Goal: Answer question/provide support: Share knowledge or assist other users

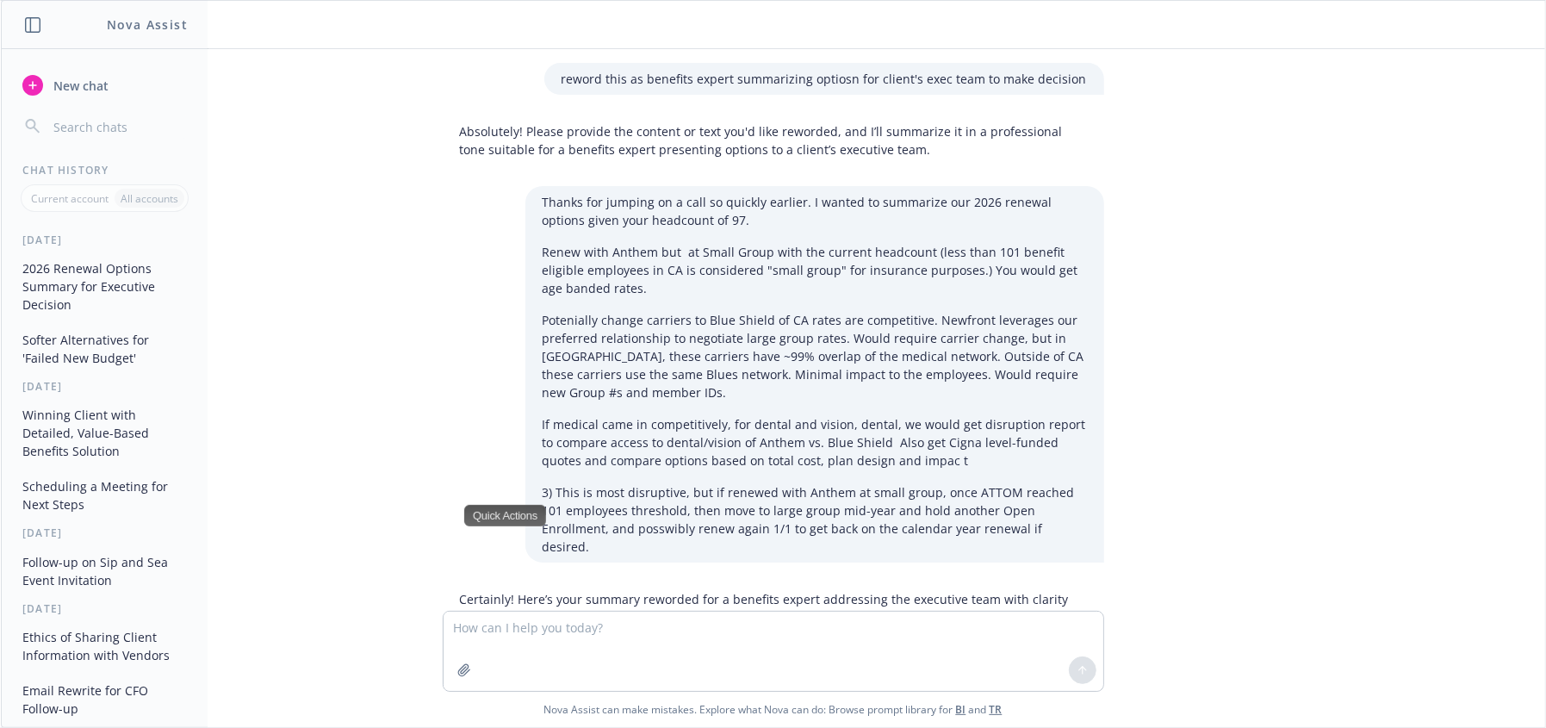
scroll to position [1992, 0]
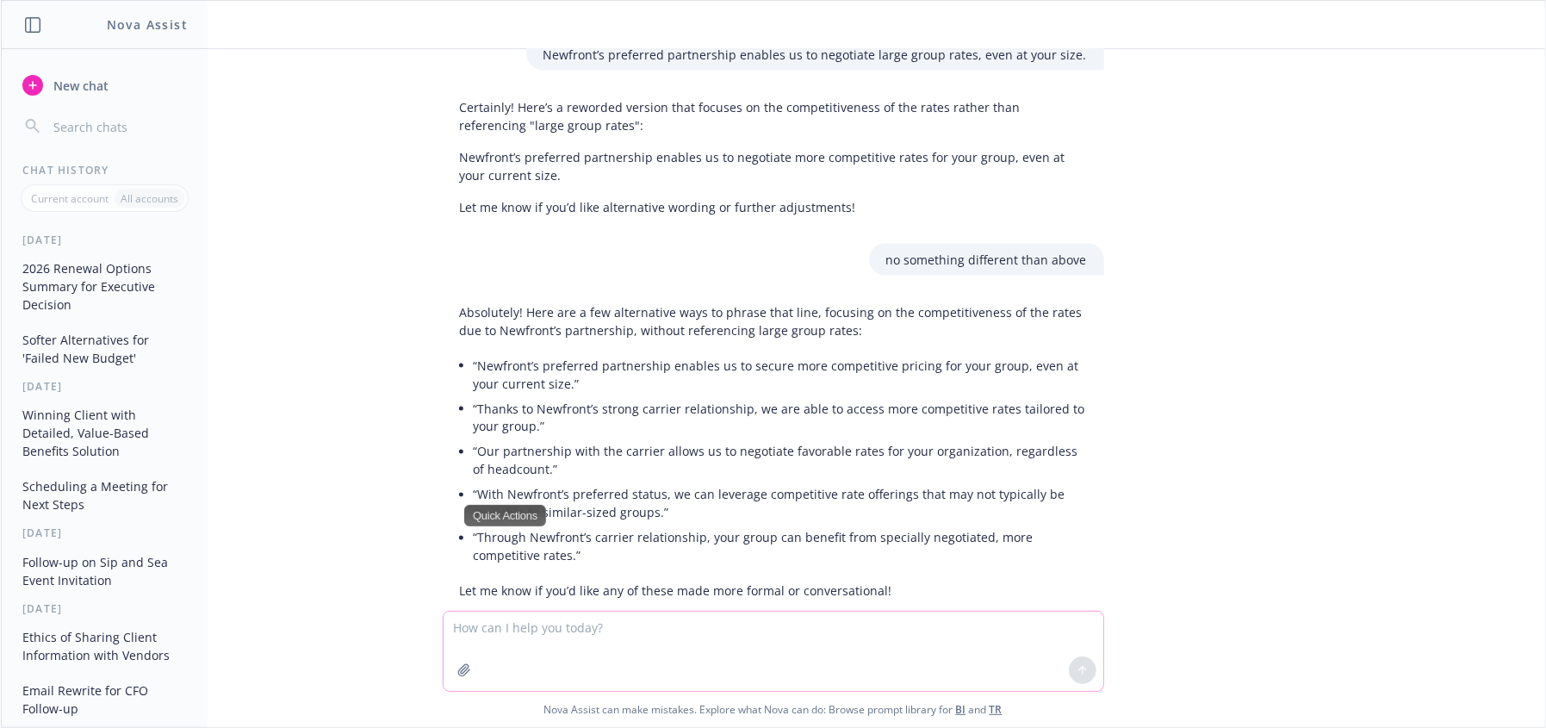
click at [505, 631] on textarea at bounding box center [774, 651] width 660 height 79
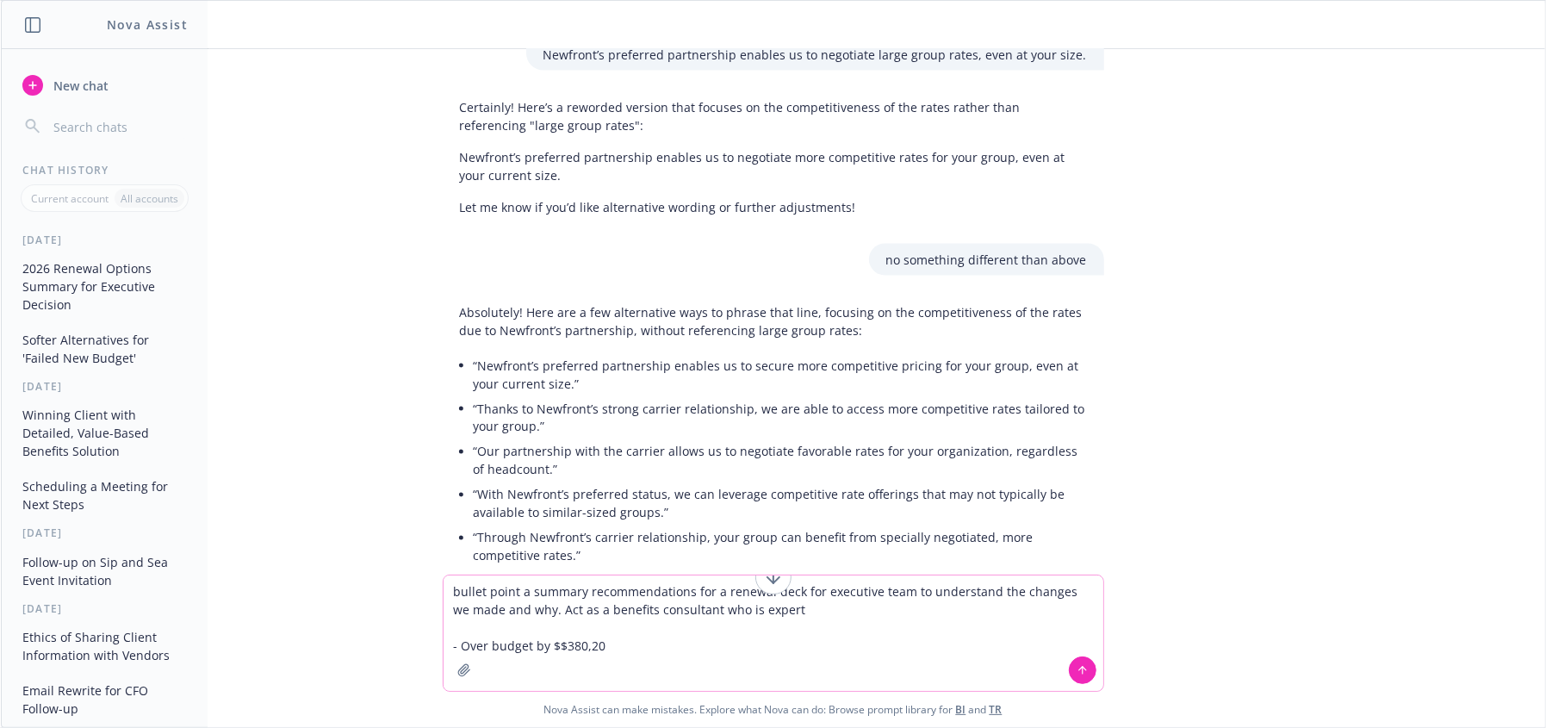
type textarea "bullet point a summary recommendations for a renewal deck for executive team to…"
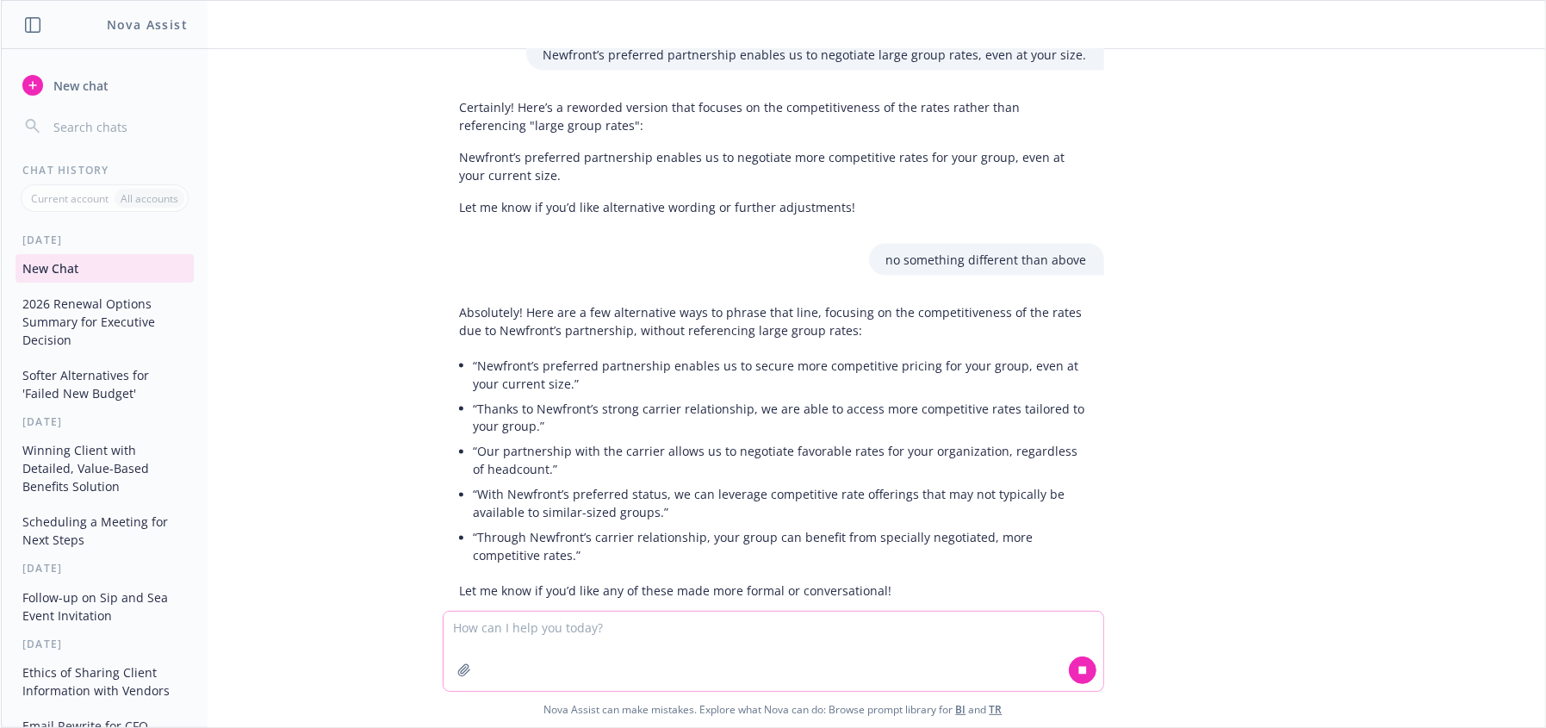
scroll to position [2129, 0]
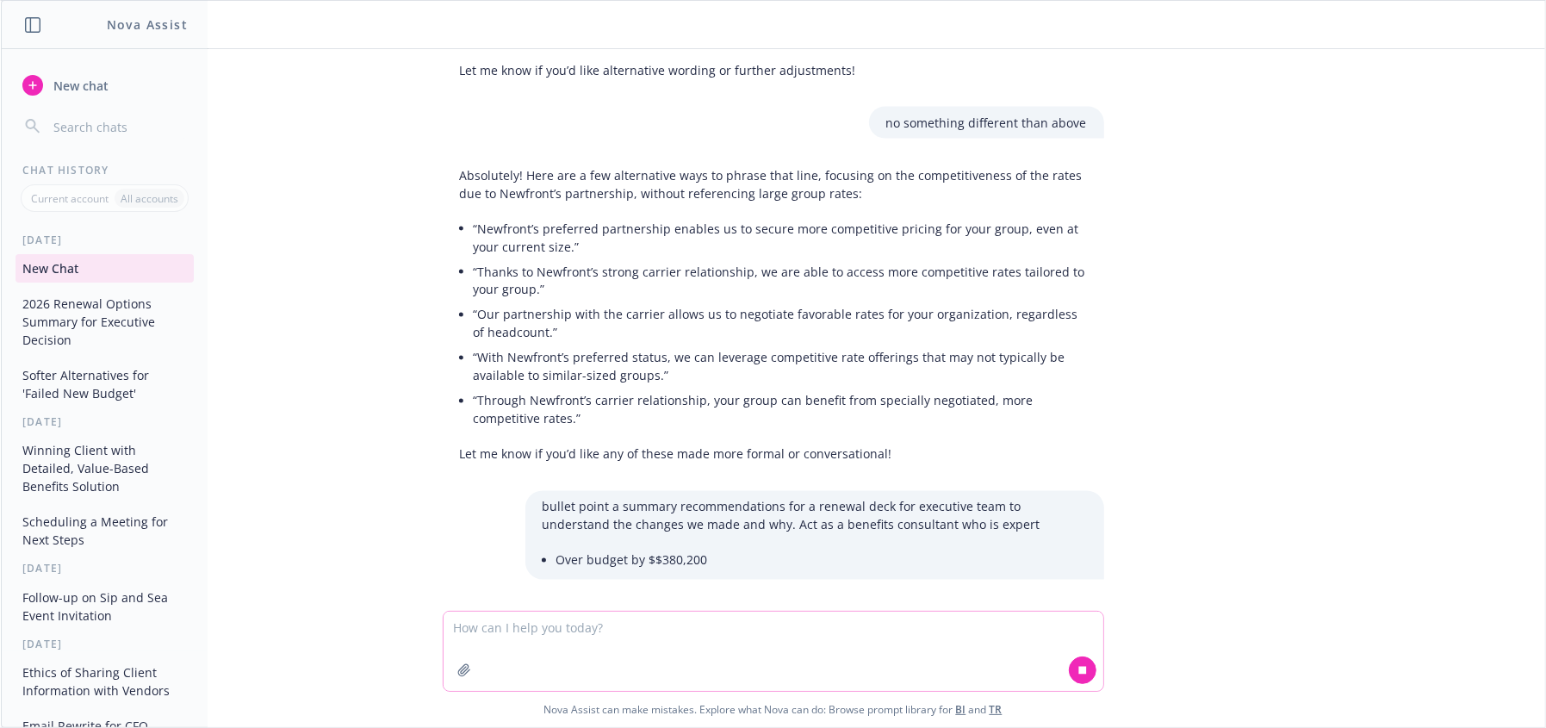
click at [595, 639] on textarea at bounding box center [774, 651] width 660 height 79
paste textarea "Final recommendations: Offer 4 plans: SimplePlan, PPO 250, PPO 500, HDHP Contri…"
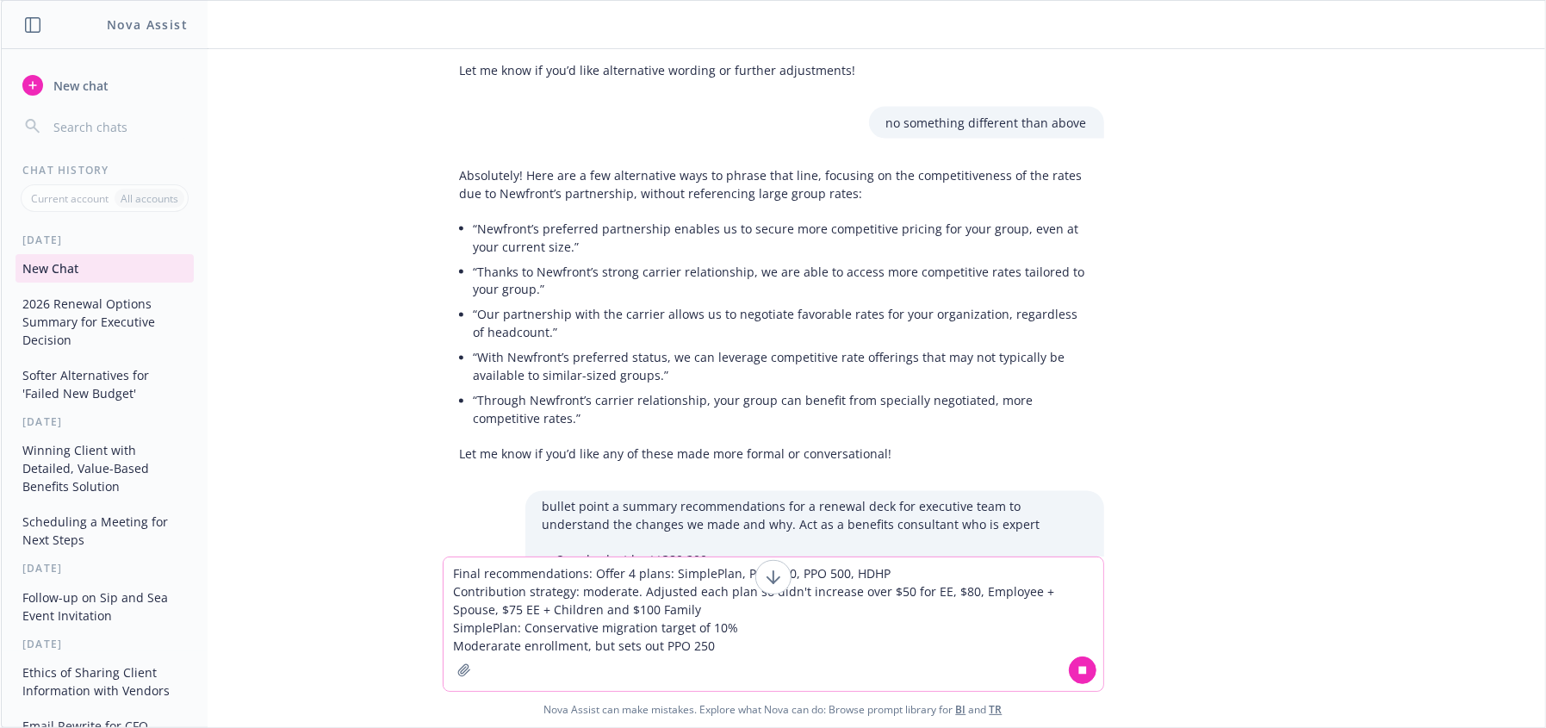
type textarea "Final recommendations: Offer 4 plans: SimplePlan, PPO 250, PPO 500, HDHP Contri…"
click at [1082, 675] on icon at bounding box center [1083, 670] width 12 height 12
click at [1077, 670] on icon at bounding box center [1083, 670] width 12 height 12
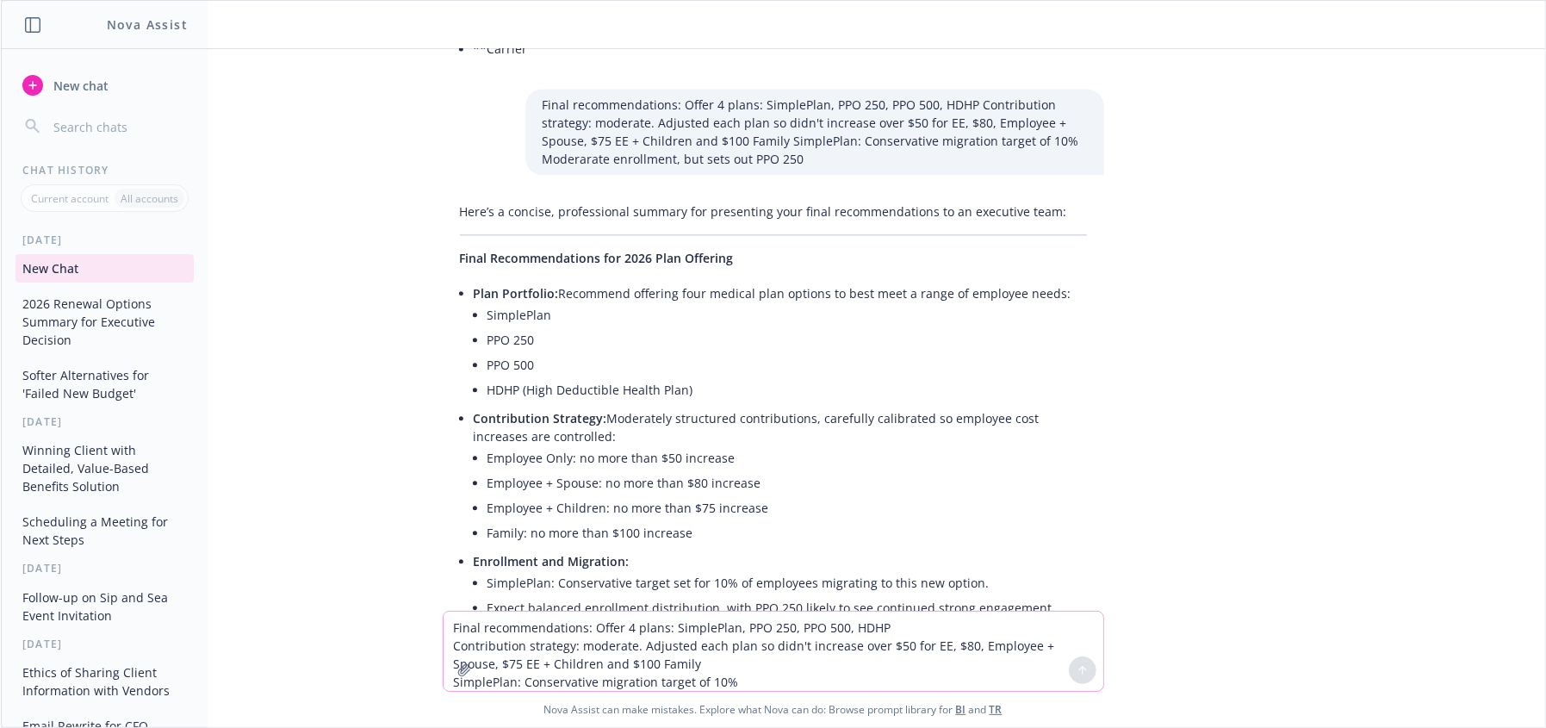
scroll to position [2908, 0]
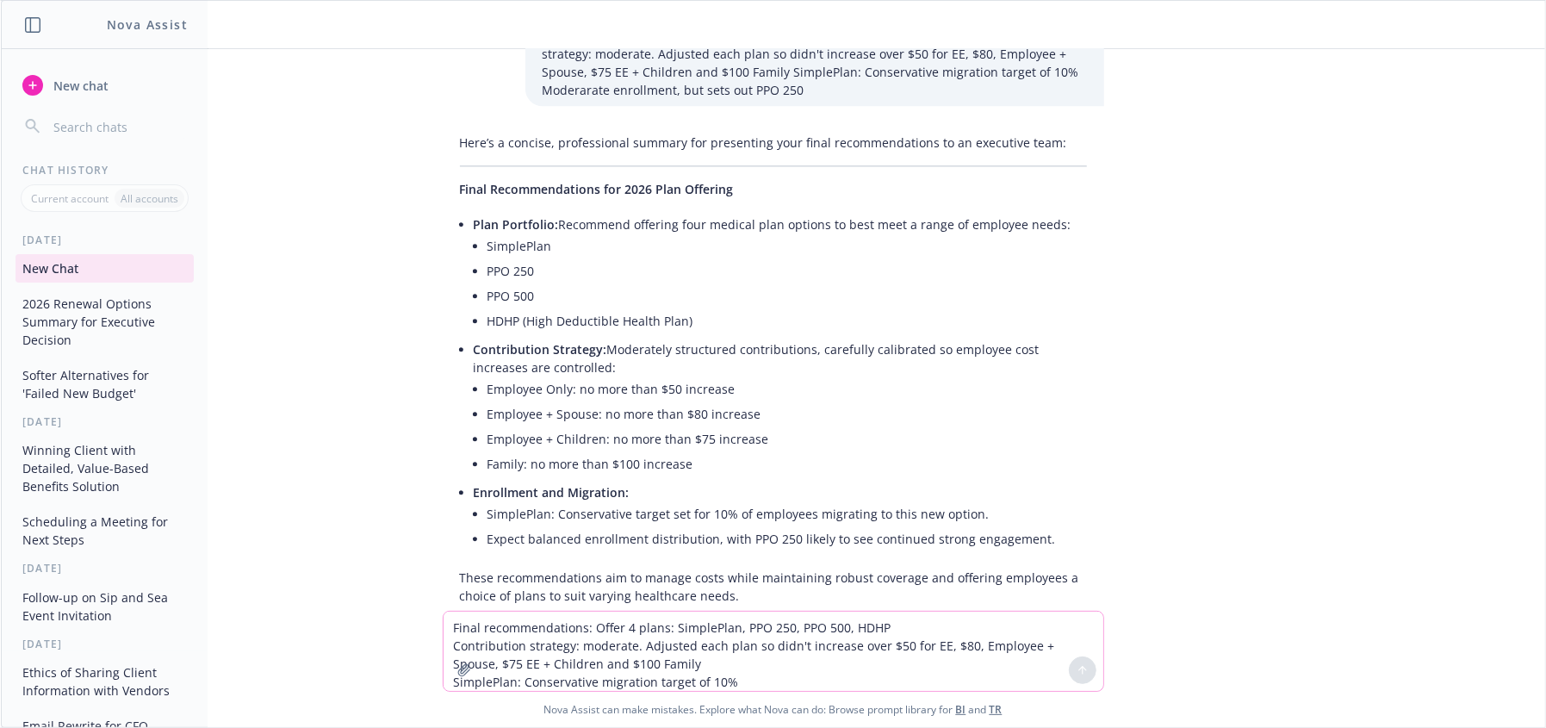
drag, startPoint x: 517, startPoint y: 366, endPoint x: 544, endPoint y: 375, distance: 28.1
click at [518, 401] on li "Employee + Spouse: no more than $80 increase" at bounding box center [788, 413] width 600 height 25
click at [523, 401] on li "Employee + Spouse: no more than $80 increase" at bounding box center [788, 413] width 600 height 25
click at [590, 401] on li "Employee + Spouse: no more than $80 increase" at bounding box center [788, 413] width 600 height 25
click at [548, 451] on li "Family: no more than $100 increase" at bounding box center [788, 463] width 600 height 25
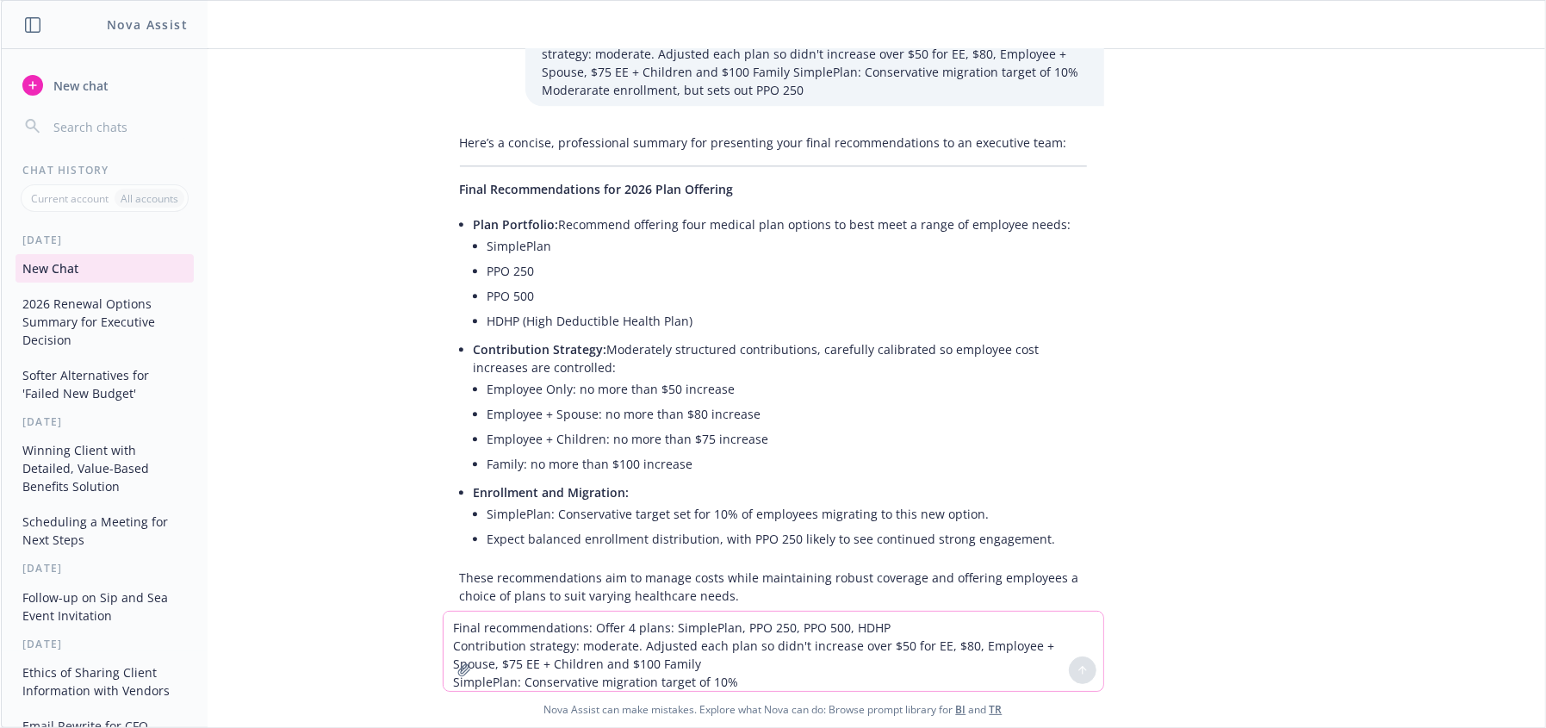
click at [600, 451] on li "Family: no more than $100 increase" at bounding box center [788, 463] width 600 height 25
drag, startPoint x: 748, startPoint y: 428, endPoint x: 736, endPoint y: 442, distance: 18.3
click at [753, 451] on li "Family: no more than $100 increase" at bounding box center [788, 463] width 600 height 25
drag, startPoint x: 543, startPoint y: 508, endPoint x: 851, endPoint y: 503, distance: 308.5
click at [547, 526] on li "Expect balanced enrollment distribution, with PPO 250 likely to see continued s…" at bounding box center [788, 538] width 600 height 25
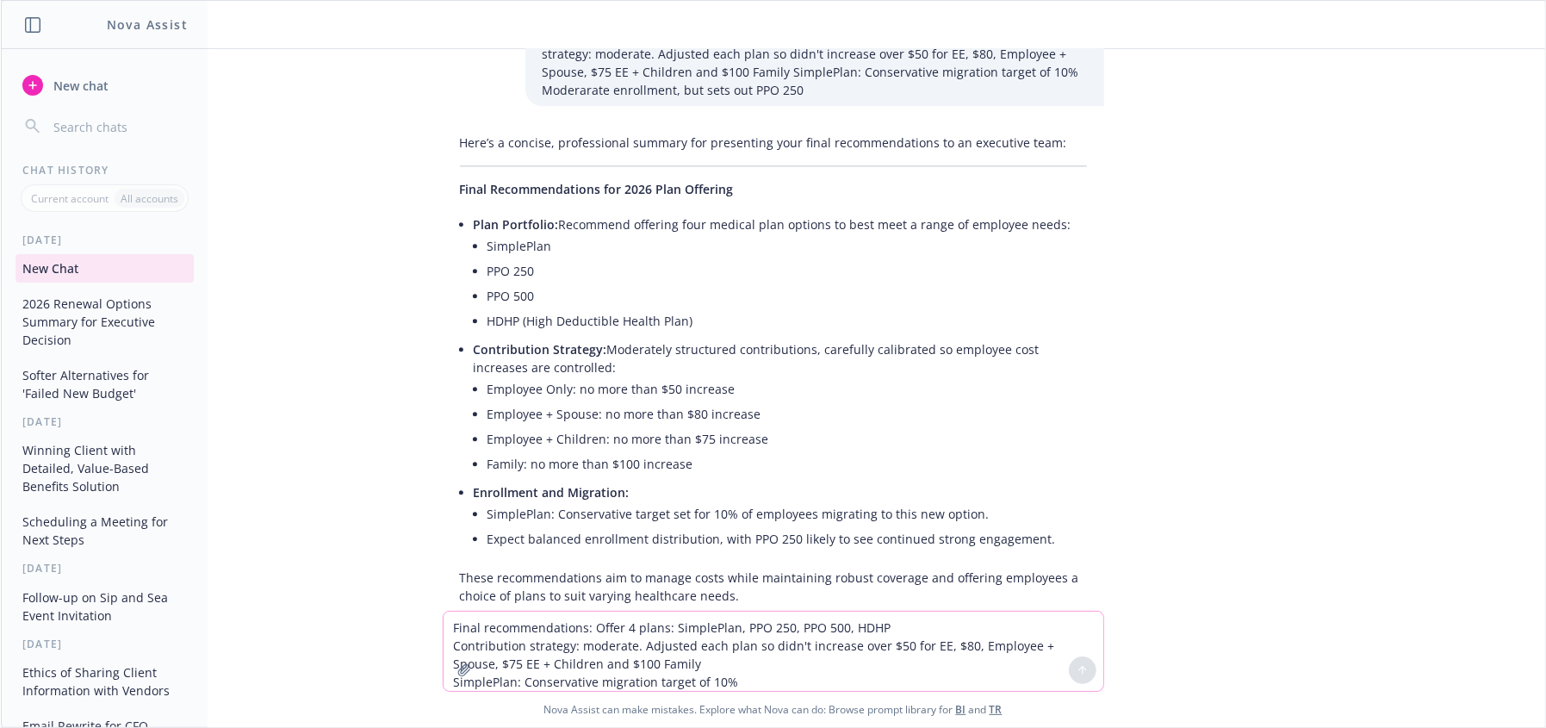
click at [861, 526] on li "Expect balanced enrollment distribution, with PPO 250 likely to see continued s…" at bounding box center [788, 538] width 600 height 25
click at [644, 501] on li "SimplePlan: Conservative target set for 10% of employees migrating to this new …" at bounding box center [788, 513] width 600 height 25
click at [676, 526] on li "Expect balanced enrollment distribution, with PPO 250 likely to see continued s…" at bounding box center [788, 538] width 600 height 25
click at [896, 526] on li "Expect balanced enrollment distribution, with PPO 250 likely to see continued s…" at bounding box center [788, 538] width 600 height 25
click at [942, 526] on li "Expect balanced enrollment distribution, with PPO 250 likely to see continued s…" at bounding box center [788, 538] width 600 height 25
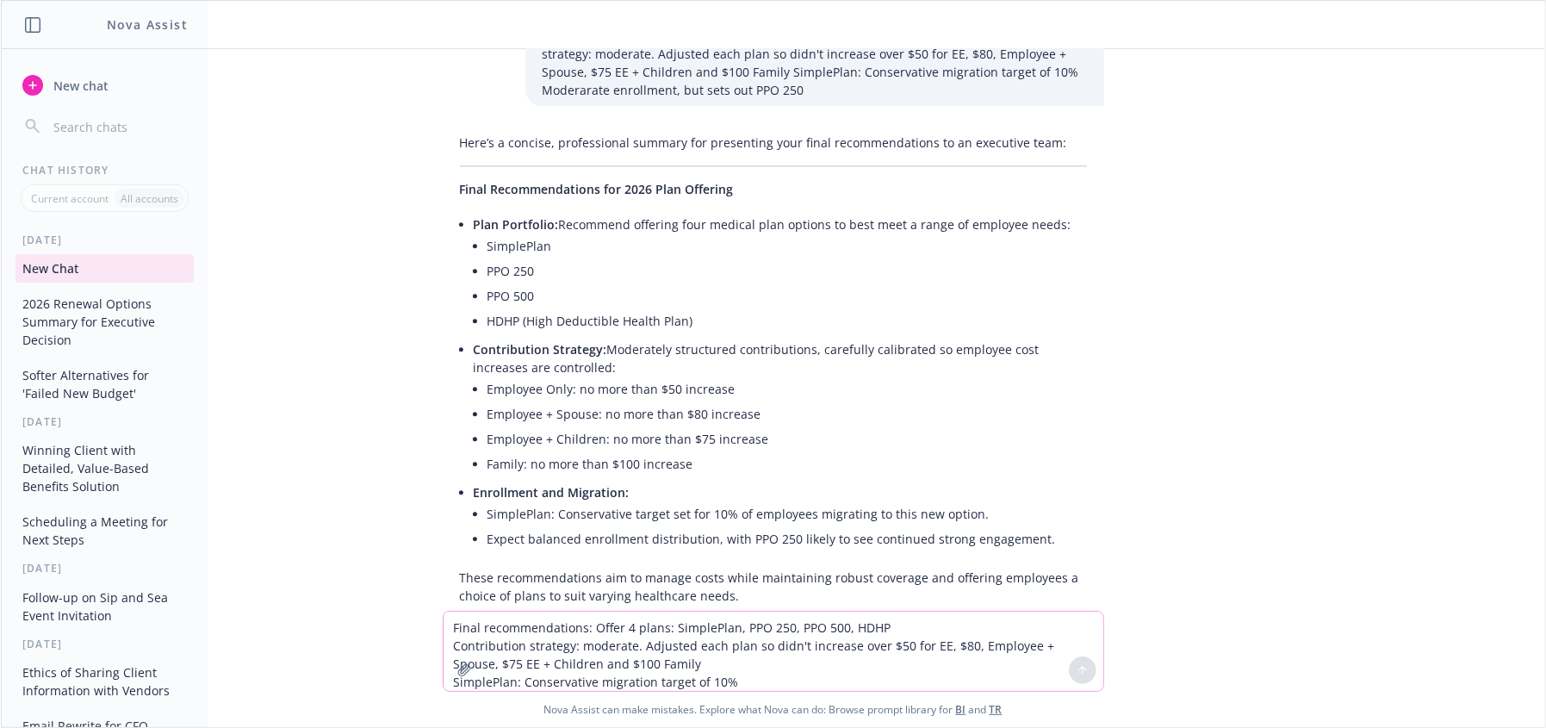
click at [812, 501] on li "SimplePlan: Conservative target set for 10% of employees migrating to this new …" at bounding box center [788, 513] width 600 height 25
click at [669, 526] on li "Expect balanced enrollment distribution, with PPO 250 likely to see continued s…" at bounding box center [788, 538] width 600 height 25
click at [504, 526] on li "Expect balanced enrollment distribution, with PPO 250 likely to see continued s…" at bounding box center [788, 538] width 600 height 25
click at [631, 526] on li "Expect balanced enrollment distribution, with PPO 250 likely to see continued s…" at bounding box center [788, 538] width 600 height 25
drag, startPoint x: 639, startPoint y: 505, endPoint x: 652, endPoint y: 505, distance: 12.9
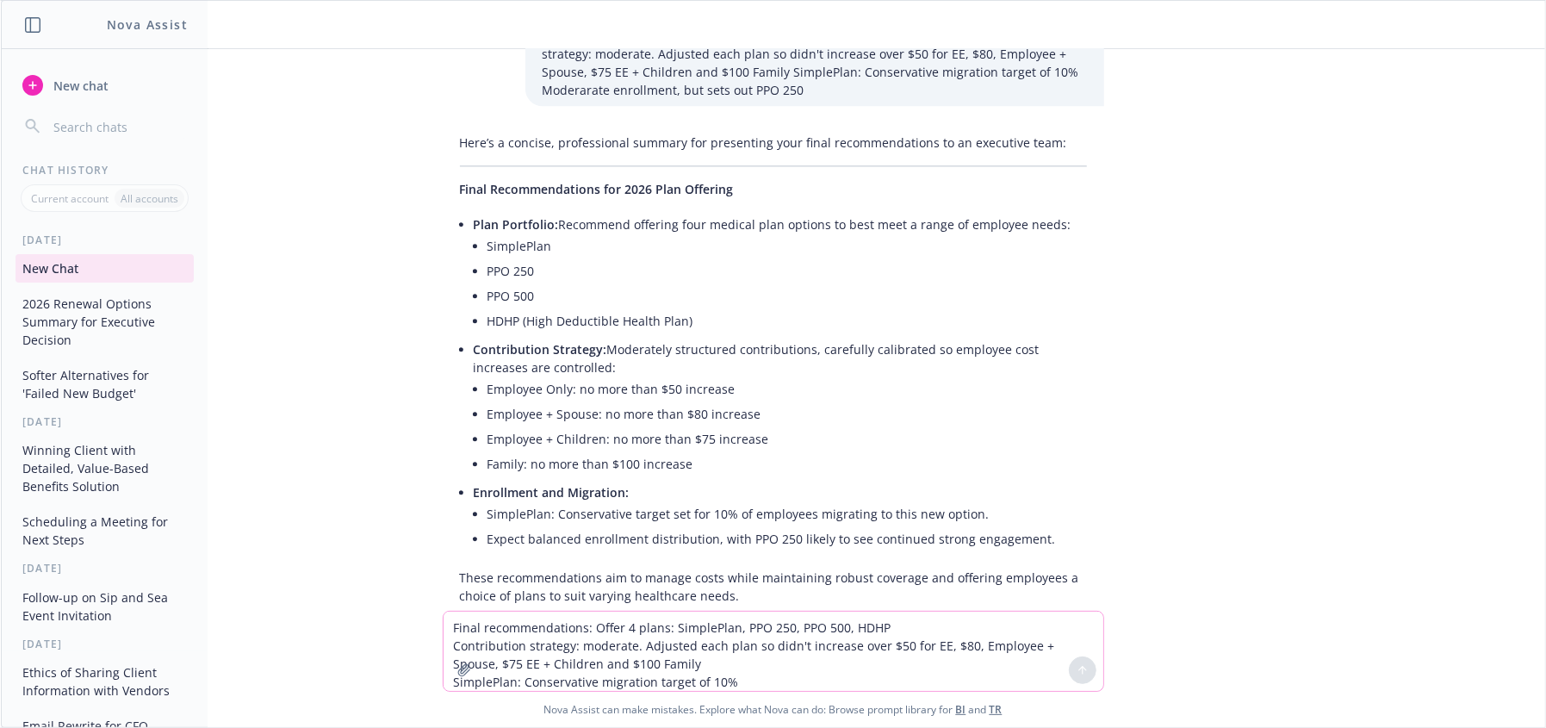
click at [640, 526] on li "Expect balanced enrollment distribution, with PPO 250 likely to see continued s…" at bounding box center [788, 538] width 600 height 25
click at [799, 526] on li "Expect balanced enrollment distribution, with PPO 250 likely to see continued s…" at bounding box center [788, 538] width 600 height 25
click at [945, 526] on li "Expect balanced enrollment distribution, with PPO 250 likely to see continued s…" at bounding box center [788, 538] width 600 height 25
click at [799, 526] on li "Expect balanced enrollment distribution, with PPO 250 likely to see continued s…" at bounding box center [788, 538] width 600 height 25
drag, startPoint x: 718, startPoint y: 499, endPoint x: 1017, endPoint y: 523, distance: 300.8
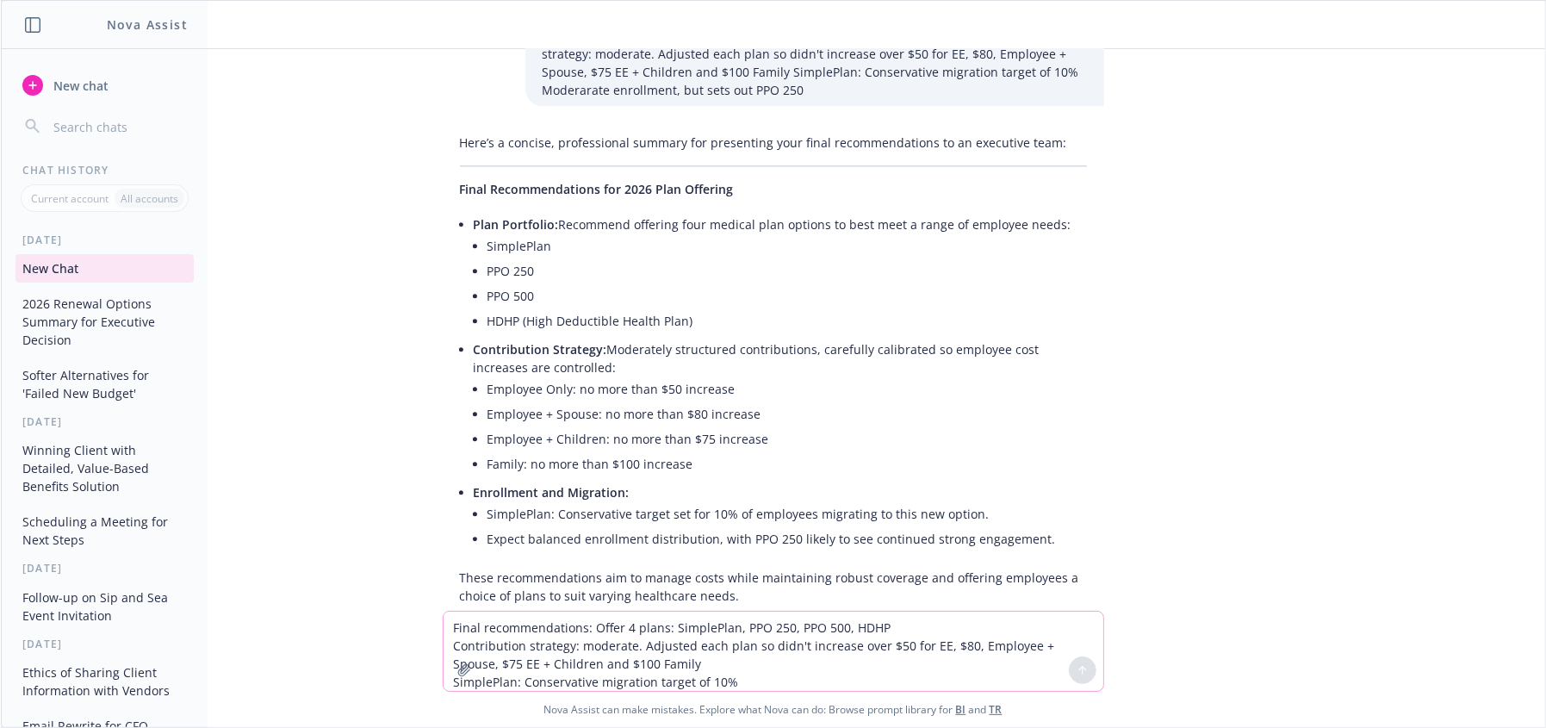
click at [728, 526] on li "Expect balanced enrollment distribution, with PPO 250 likely to see continued s…" at bounding box center [788, 538] width 600 height 25
click at [1029, 526] on li "Expect balanced enrollment distribution, with PPO 250 likely to see continued s…" at bounding box center [788, 538] width 600 height 25
drag, startPoint x: 1035, startPoint y: 499, endPoint x: 701, endPoint y: 517, distance: 333.9
click at [701, 517] on div "Here’s a concise, professional summary for presenting your final recommendation…" at bounding box center [774, 394] width 662 height 535
click at [698, 569] on p "These recommendations aim to manage costs while maintaining robust coverage and…" at bounding box center [773, 587] width 627 height 36
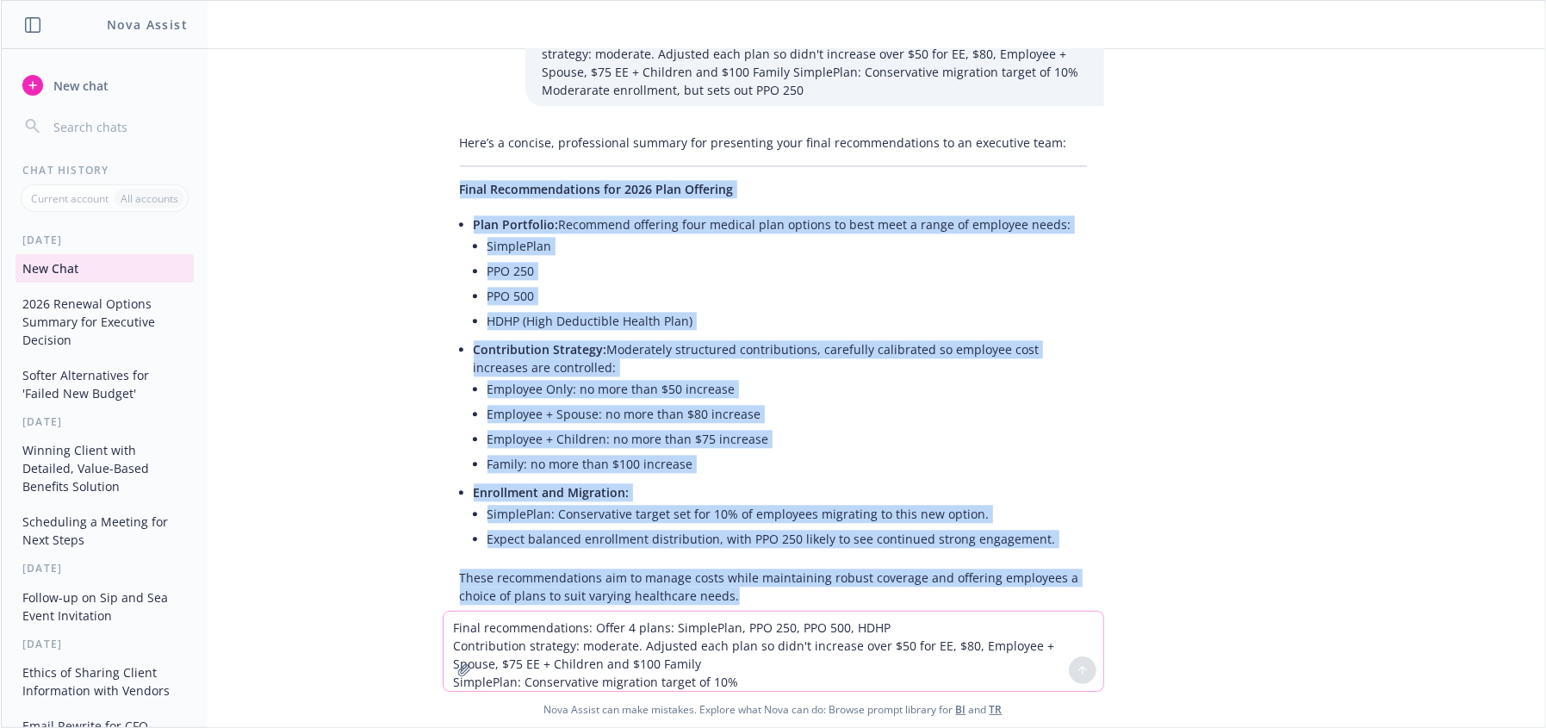
drag, startPoint x: 774, startPoint y: 554, endPoint x: 429, endPoint y: 177, distance: 510.4
click at [445, 164] on div "Here’s a concise, professional summary for presenting your final recommendation…" at bounding box center [774, 394] width 662 height 535
copy div "Final Recommendations for 2026 Plan Offering Plan Portfolio: Recommend offering…"
drag, startPoint x: 799, startPoint y: 211, endPoint x: 758, endPoint y: 212, distance: 41.4
click at [799, 233] on li "SimplePlan" at bounding box center [788, 245] width 600 height 25
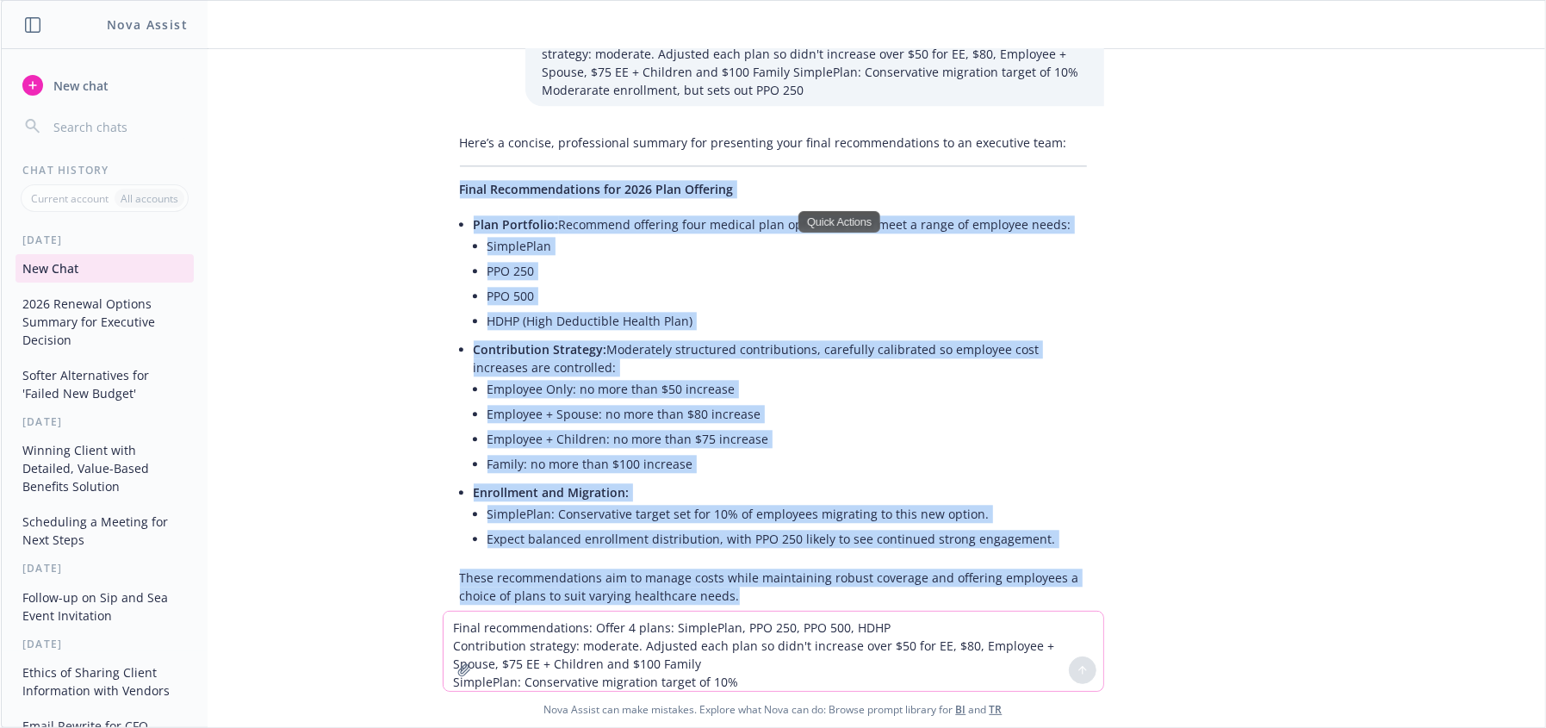
click at [600, 233] on li "SimplePlan" at bounding box center [788, 245] width 600 height 25
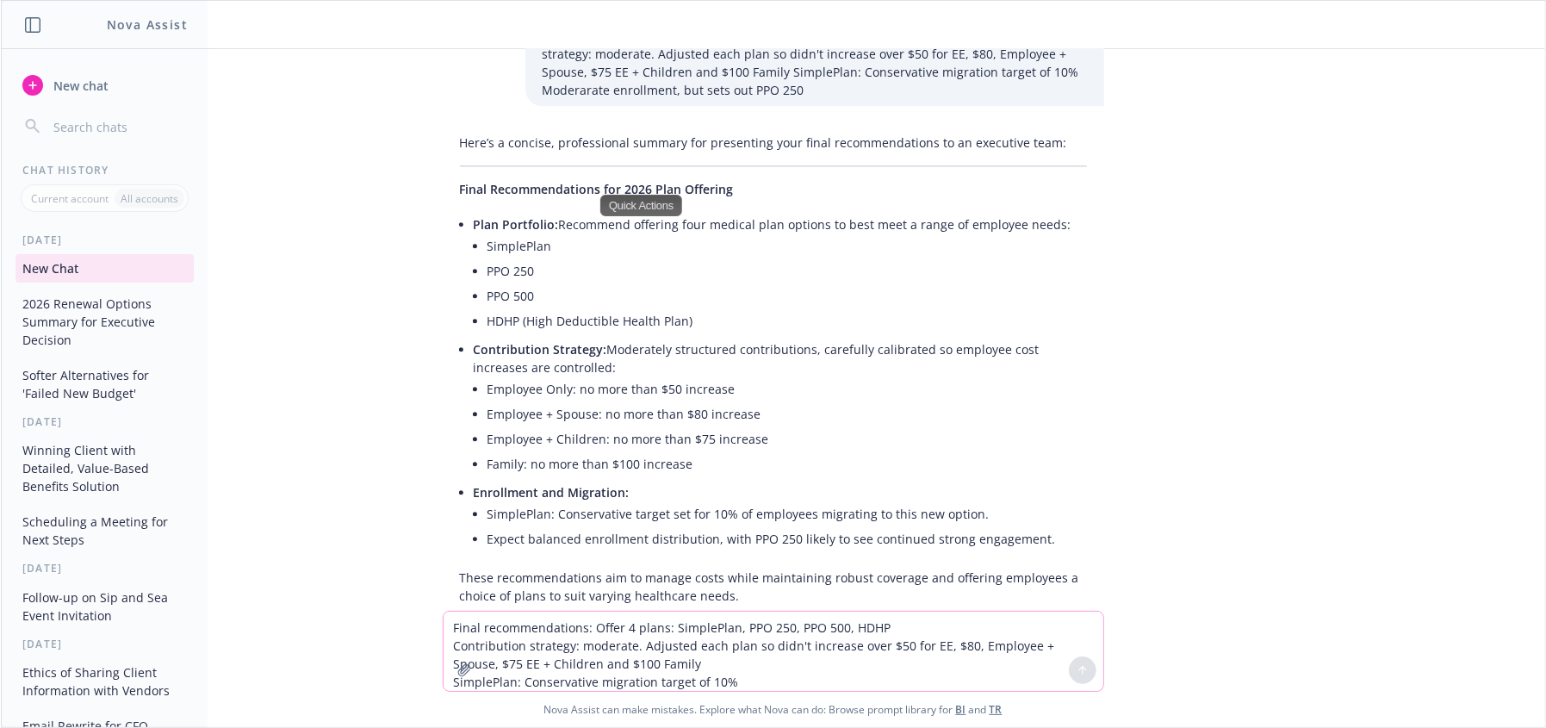
click at [376, 559] on div "reword this as benefits expert summarizing optiosn for client's exec team to ma…" at bounding box center [773, 330] width 1545 height 562
